Goal: Task Accomplishment & Management: Manage account settings

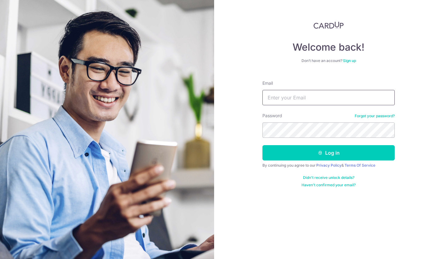
type input "[PERSON_NAME][EMAIL_ADDRESS][DOMAIN_NAME]"
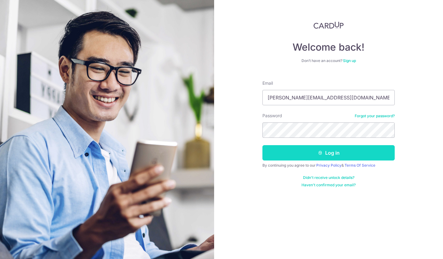
click at [311, 149] on button "Log in" at bounding box center [328, 152] width 132 height 15
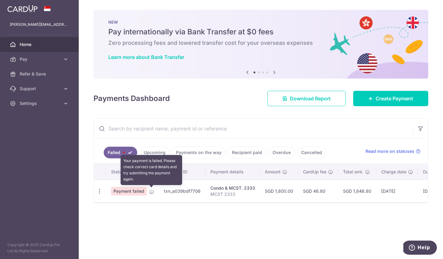
click at [152, 192] on icon at bounding box center [151, 192] width 5 height 5
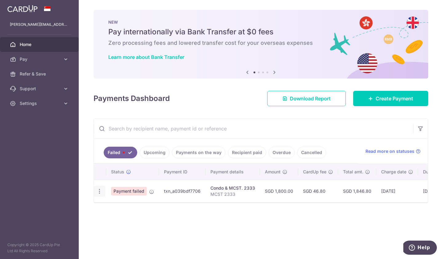
click at [97, 193] on icon "button" at bounding box center [99, 191] width 6 height 6
click at [120, 209] on span "Update payment" at bounding box center [132, 208] width 42 height 7
radio input "true"
type input "1,800.00"
type input "MCST 2333"
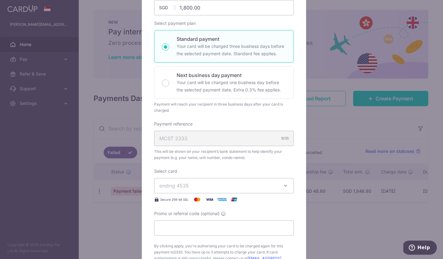
scroll to position [159, 0]
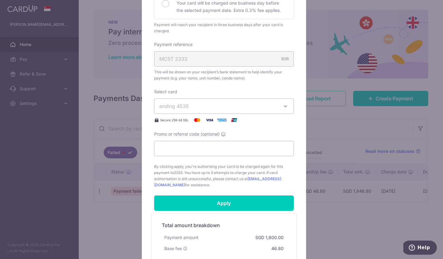
click at [203, 108] on span "ending 4535" at bounding box center [218, 106] width 118 height 7
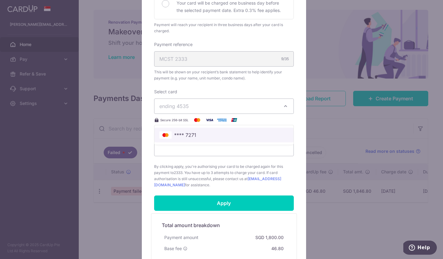
click at [210, 137] on span "**** 7271" at bounding box center [223, 135] width 129 height 7
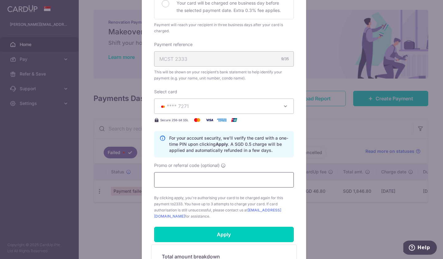
scroll to position [223, 0]
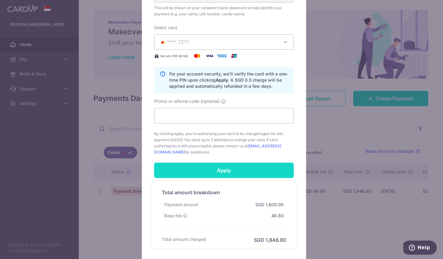
click at [240, 175] on input "Apply" at bounding box center [224, 170] width 140 height 15
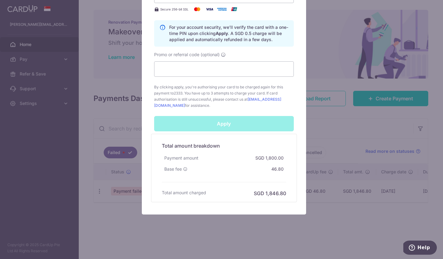
scroll to position [208, 0]
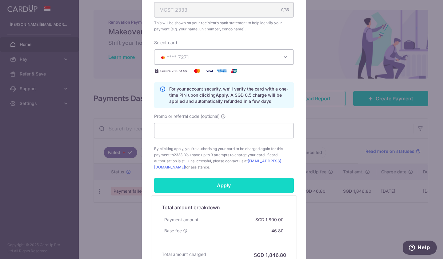
click at [220, 187] on input "Apply" at bounding box center [224, 185] width 140 height 15
